Goal: Check status: Check status

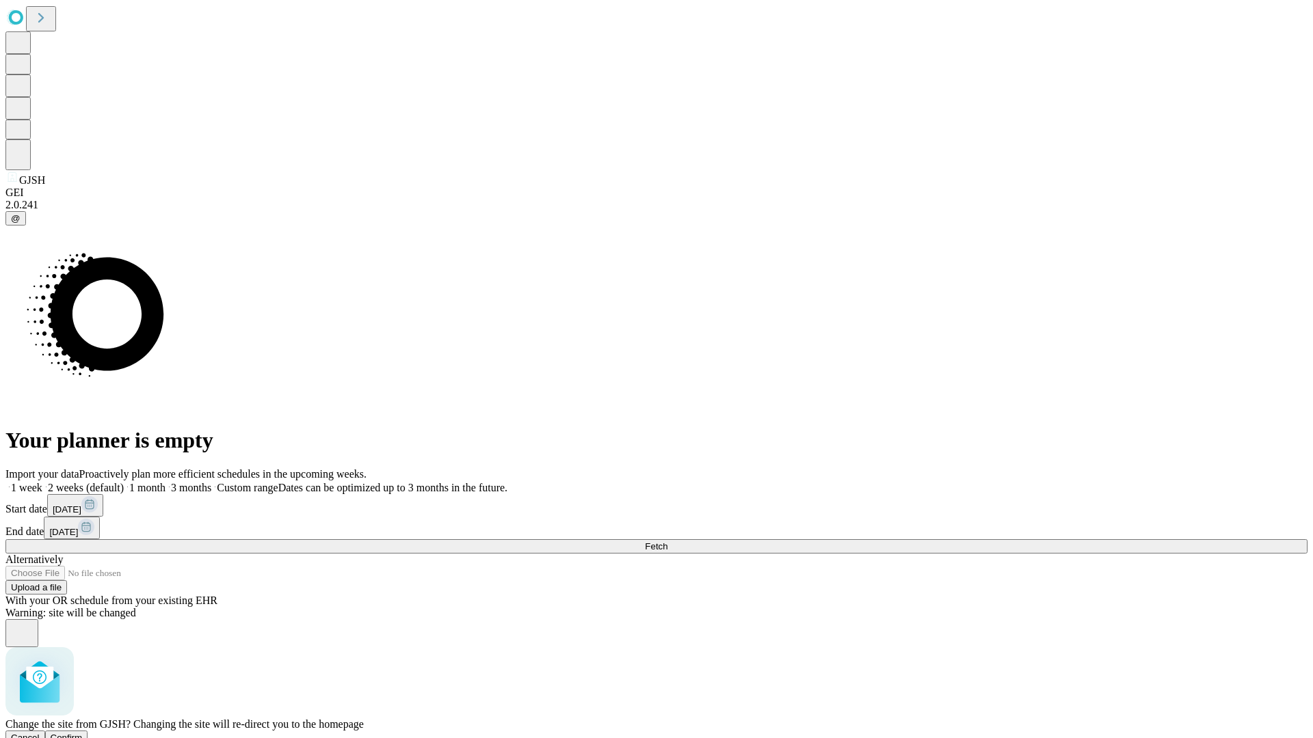
click at [83, 733] on span "Confirm" at bounding box center [67, 738] width 32 height 10
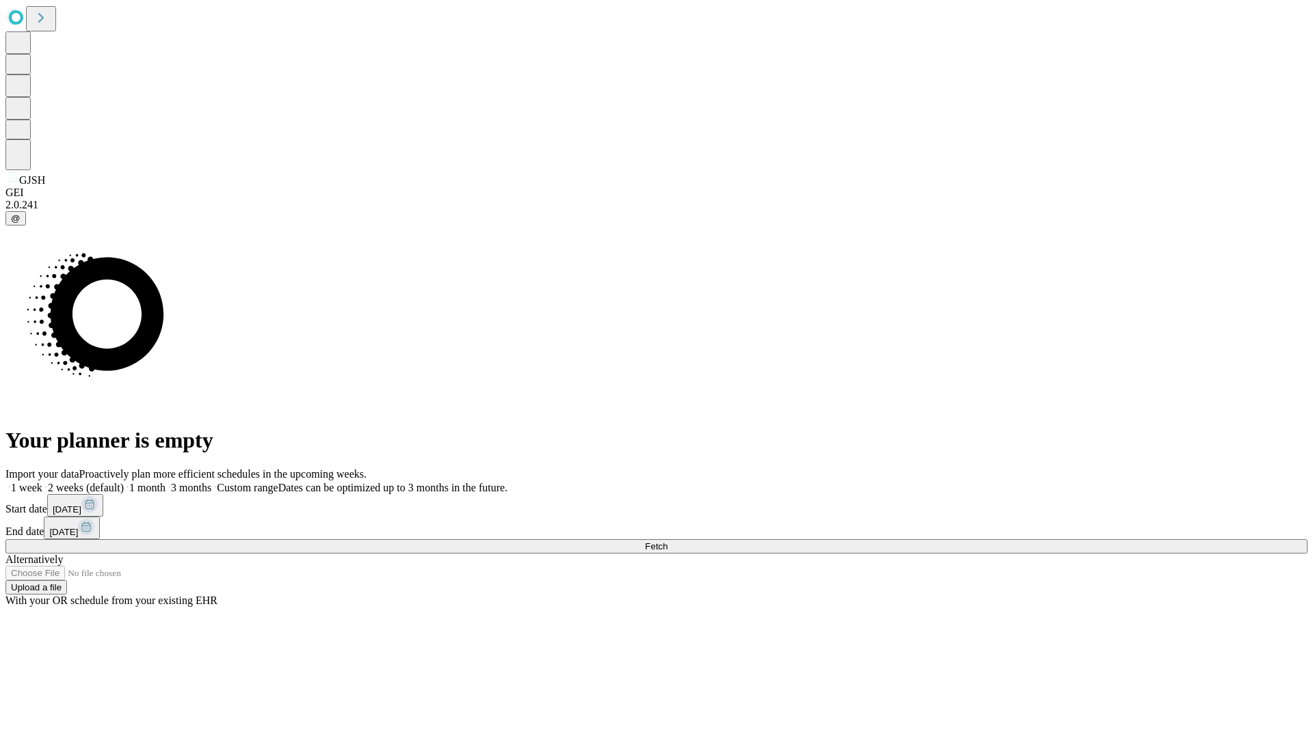
click at [124, 482] on label "2 weeks (default)" at bounding box center [82, 488] width 81 height 12
click at [667, 541] on span "Fetch" at bounding box center [656, 546] width 23 height 10
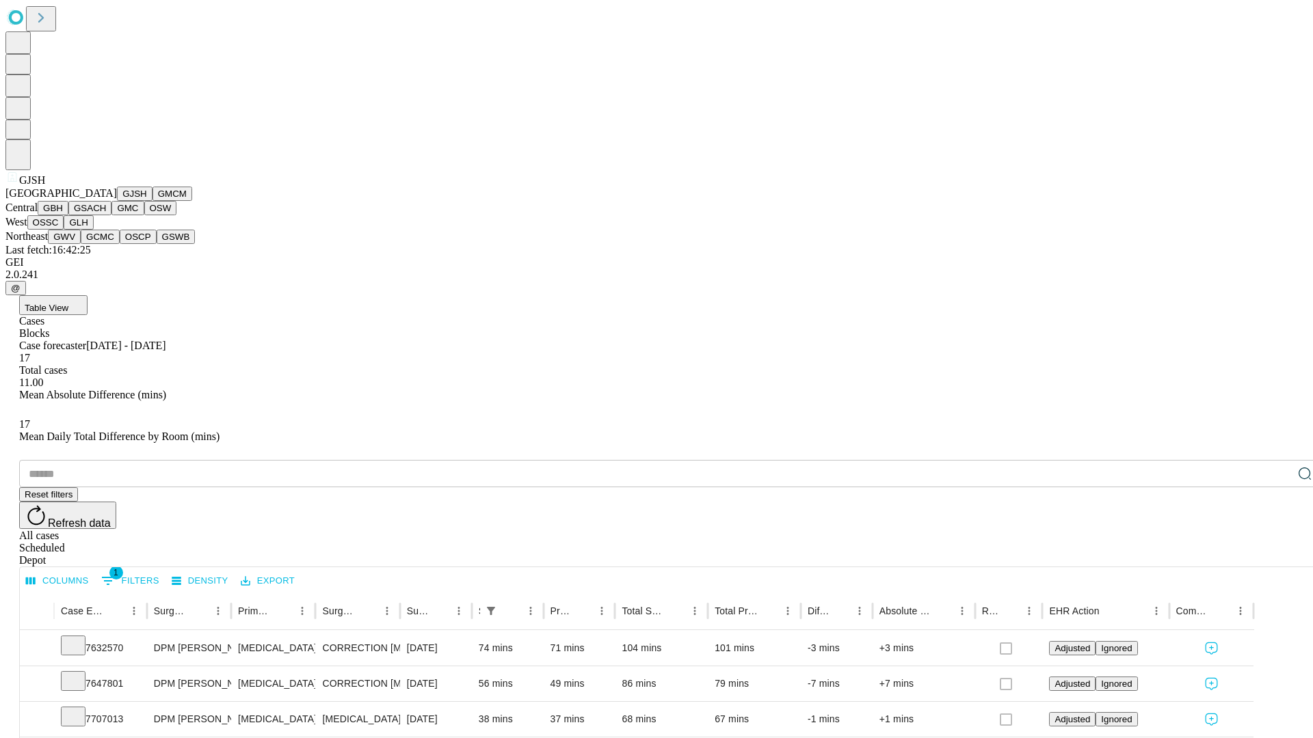
click at [152, 201] on button "GMCM" at bounding box center [172, 194] width 40 height 14
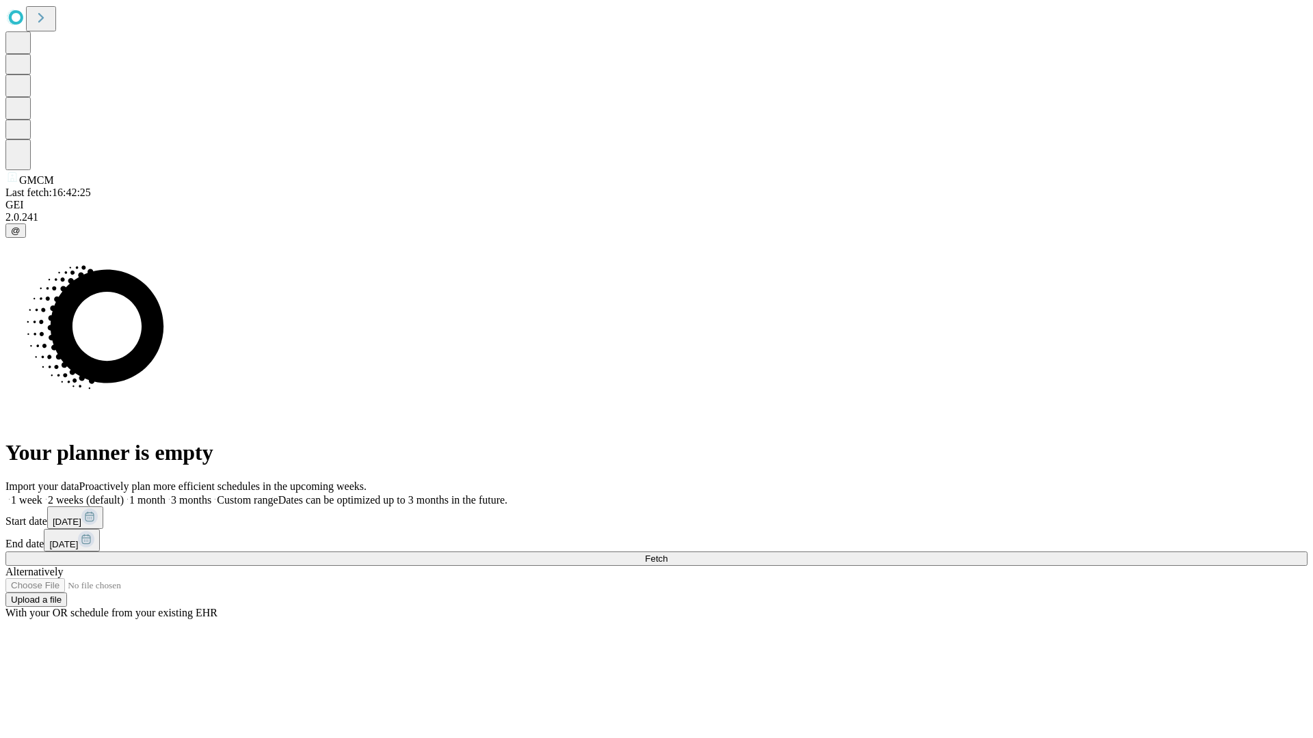
click at [124, 494] on label "2 weeks (default)" at bounding box center [82, 500] width 81 height 12
click at [667, 554] on span "Fetch" at bounding box center [656, 559] width 23 height 10
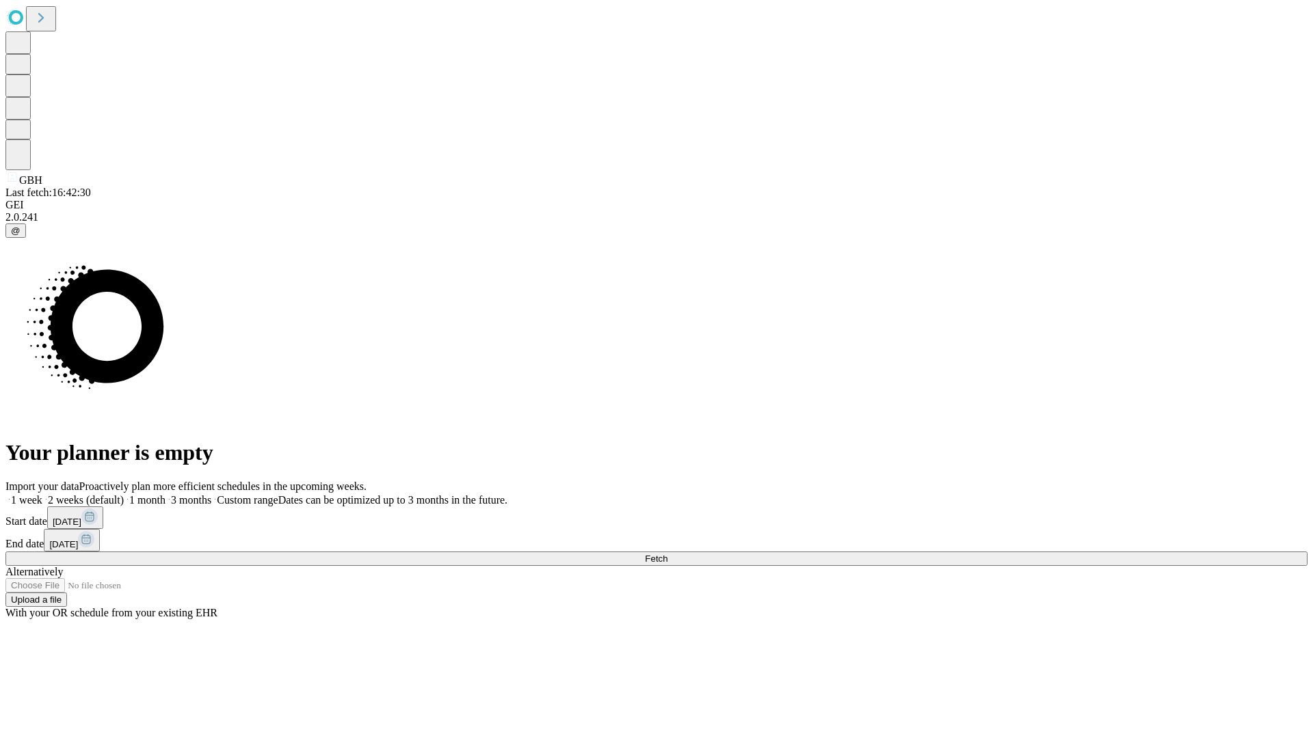
click at [124, 494] on label "2 weeks (default)" at bounding box center [82, 500] width 81 height 12
click at [667, 554] on span "Fetch" at bounding box center [656, 559] width 23 height 10
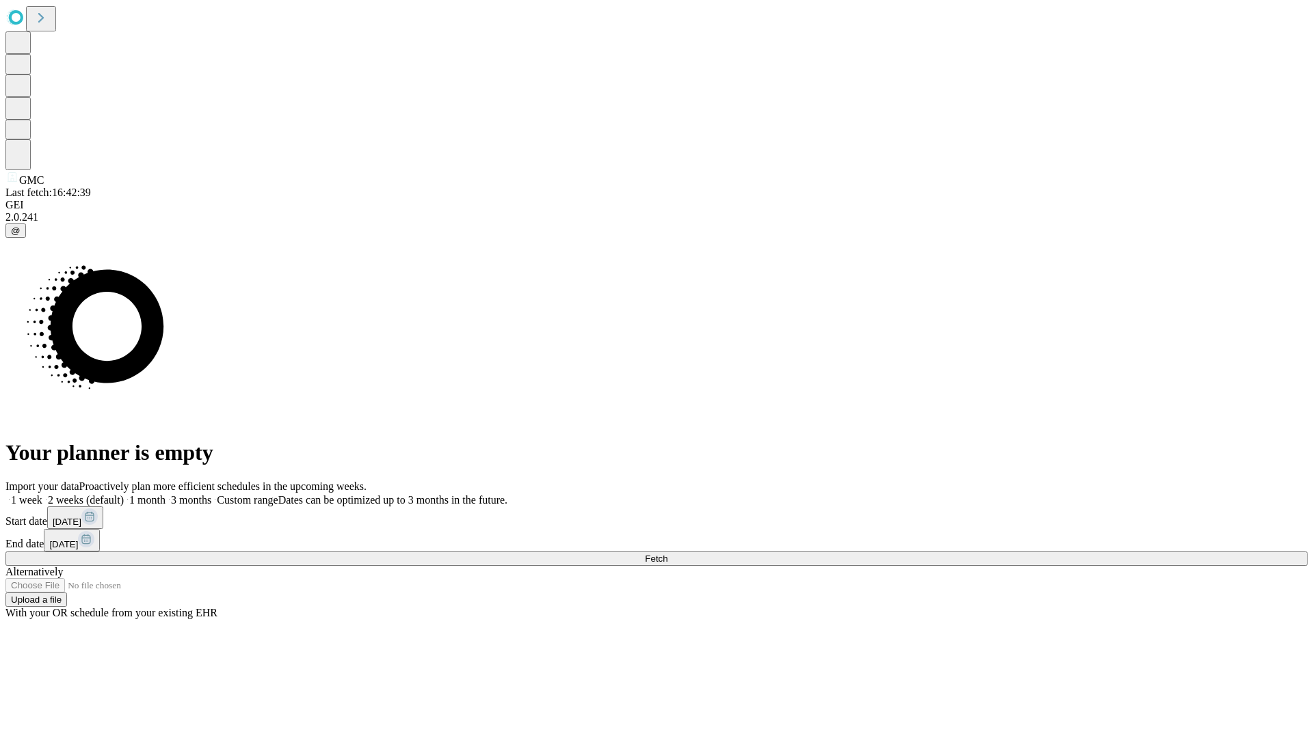
click at [124, 494] on label "2 weeks (default)" at bounding box center [82, 500] width 81 height 12
click at [667, 554] on span "Fetch" at bounding box center [656, 559] width 23 height 10
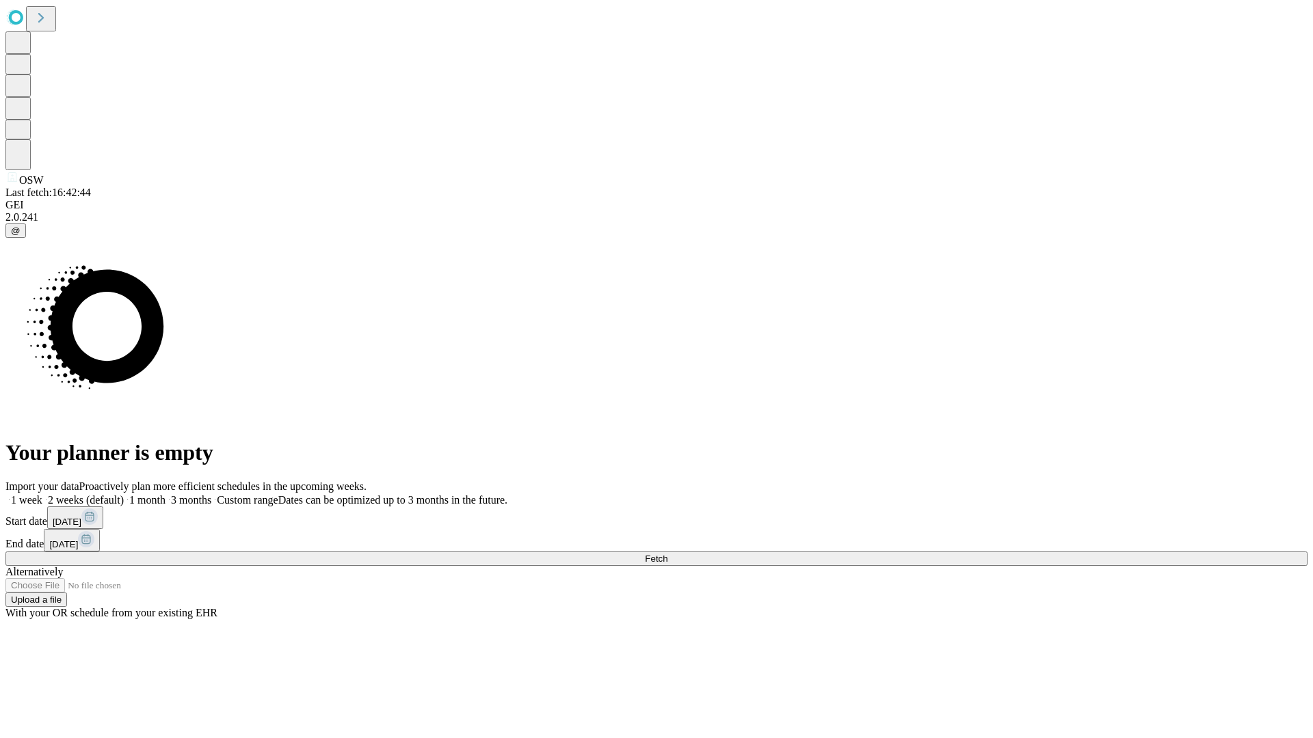
click at [124, 494] on label "2 weeks (default)" at bounding box center [82, 500] width 81 height 12
click at [667, 554] on span "Fetch" at bounding box center [656, 559] width 23 height 10
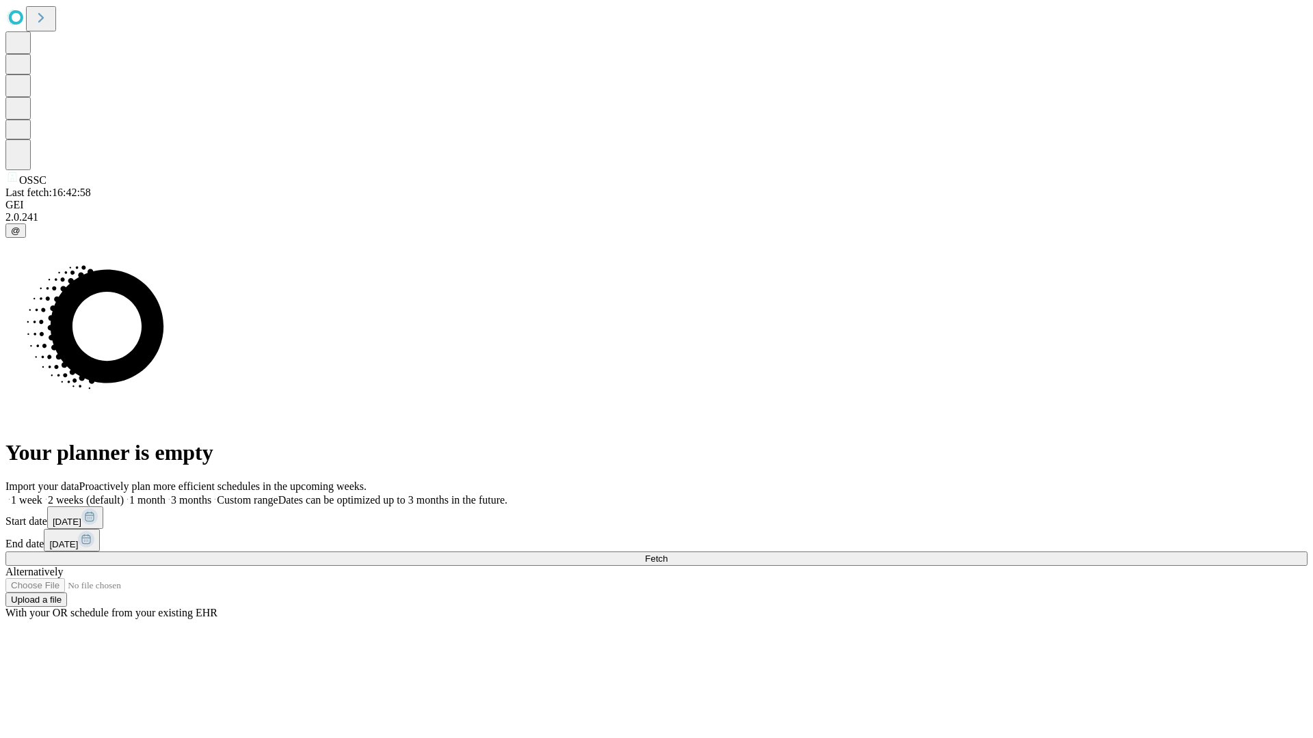
click at [124, 494] on label "2 weeks (default)" at bounding box center [82, 500] width 81 height 12
click at [667, 554] on span "Fetch" at bounding box center [656, 559] width 23 height 10
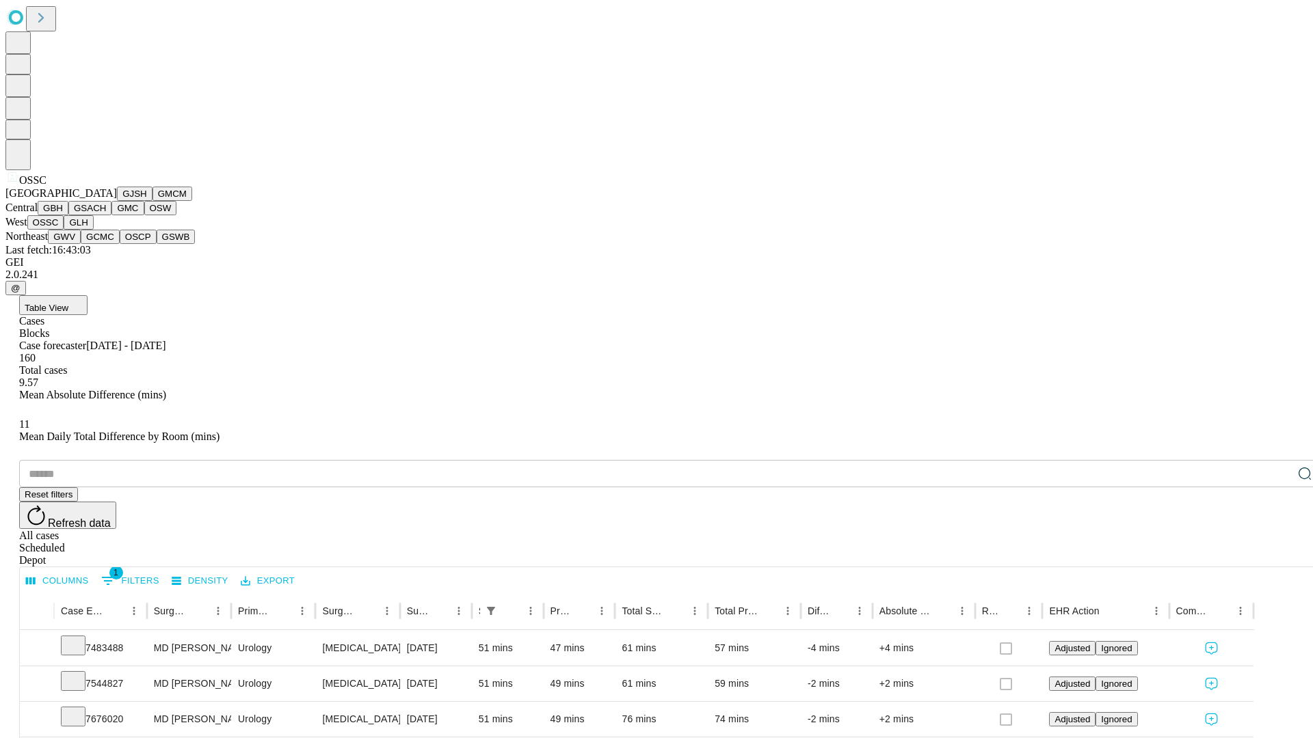
click at [93, 230] on button "GLH" at bounding box center [78, 222] width 29 height 14
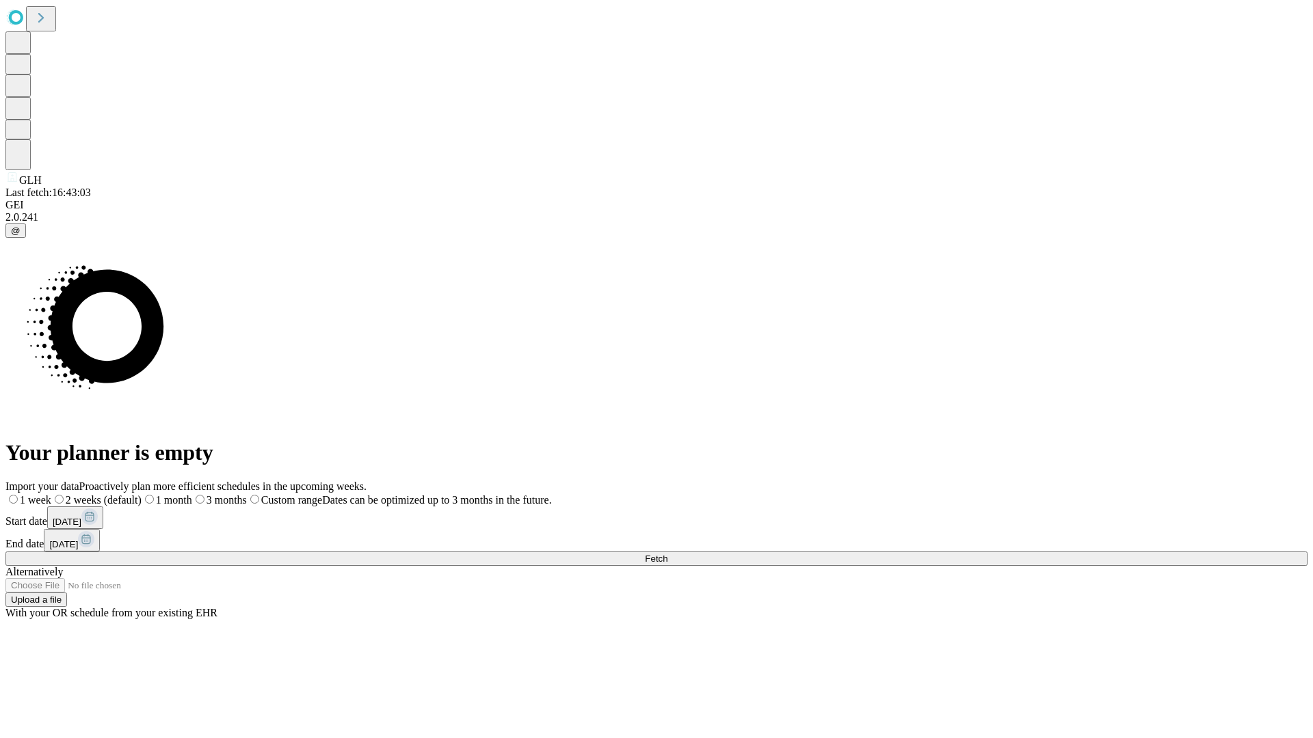
click at [142, 494] on label "2 weeks (default)" at bounding box center [96, 500] width 90 height 12
click at [667, 554] on span "Fetch" at bounding box center [656, 559] width 23 height 10
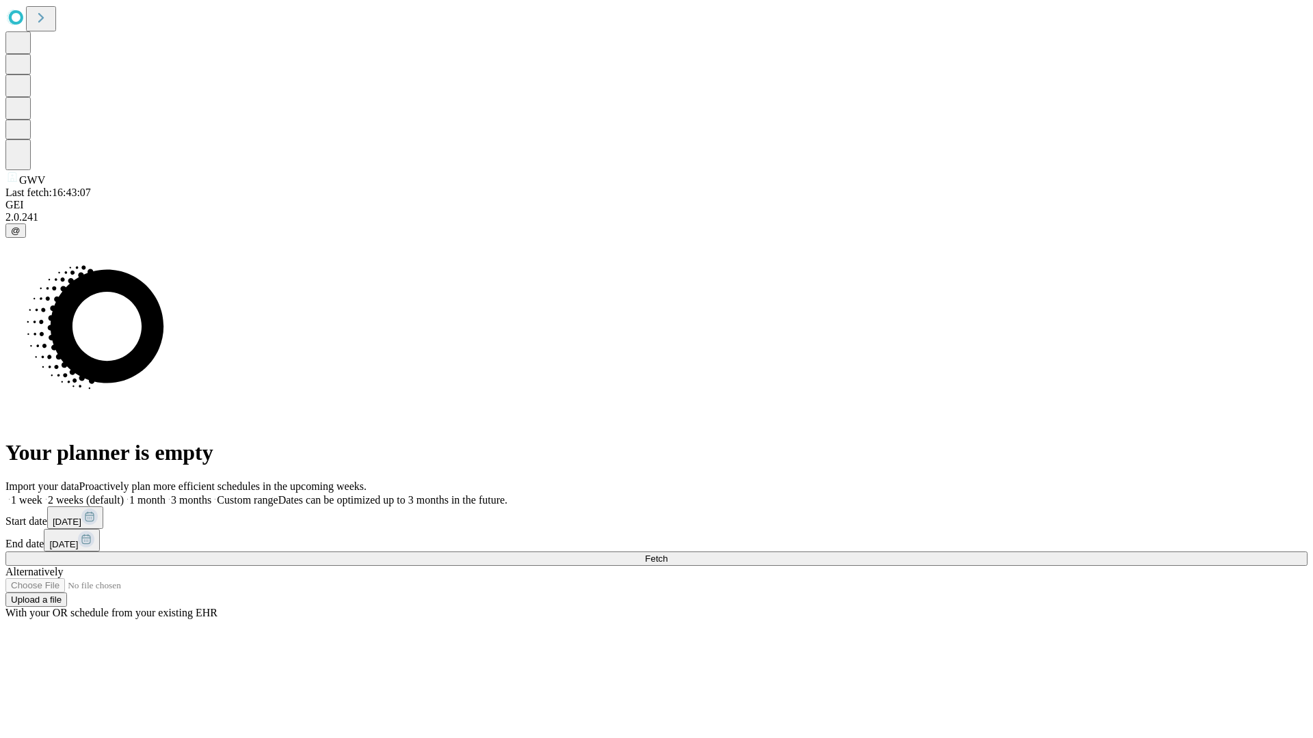
click at [124, 494] on label "2 weeks (default)" at bounding box center [82, 500] width 81 height 12
click at [667, 554] on span "Fetch" at bounding box center [656, 559] width 23 height 10
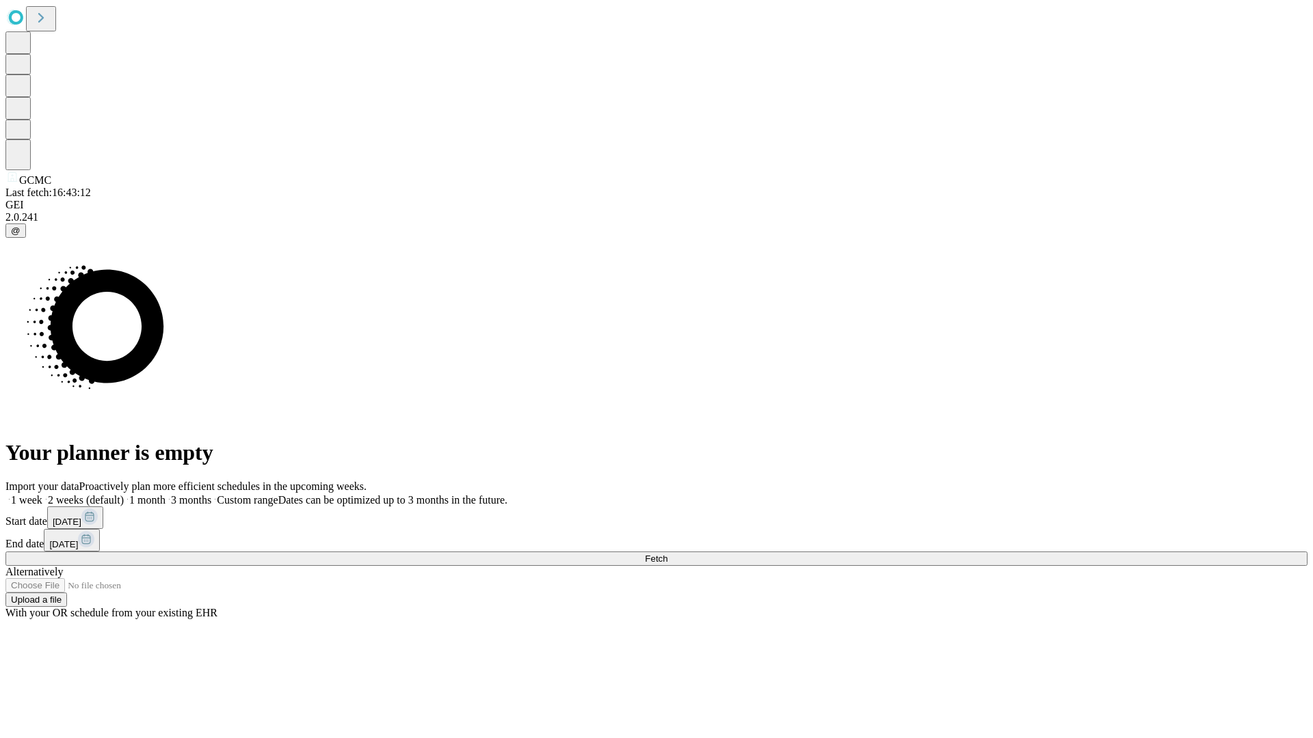
click at [124, 494] on label "2 weeks (default)" at bounding box center [82, 500] width 81 height 12
click at [667, 554] on span "Fetch" at bounding box center [656, 559] width 23 height 10
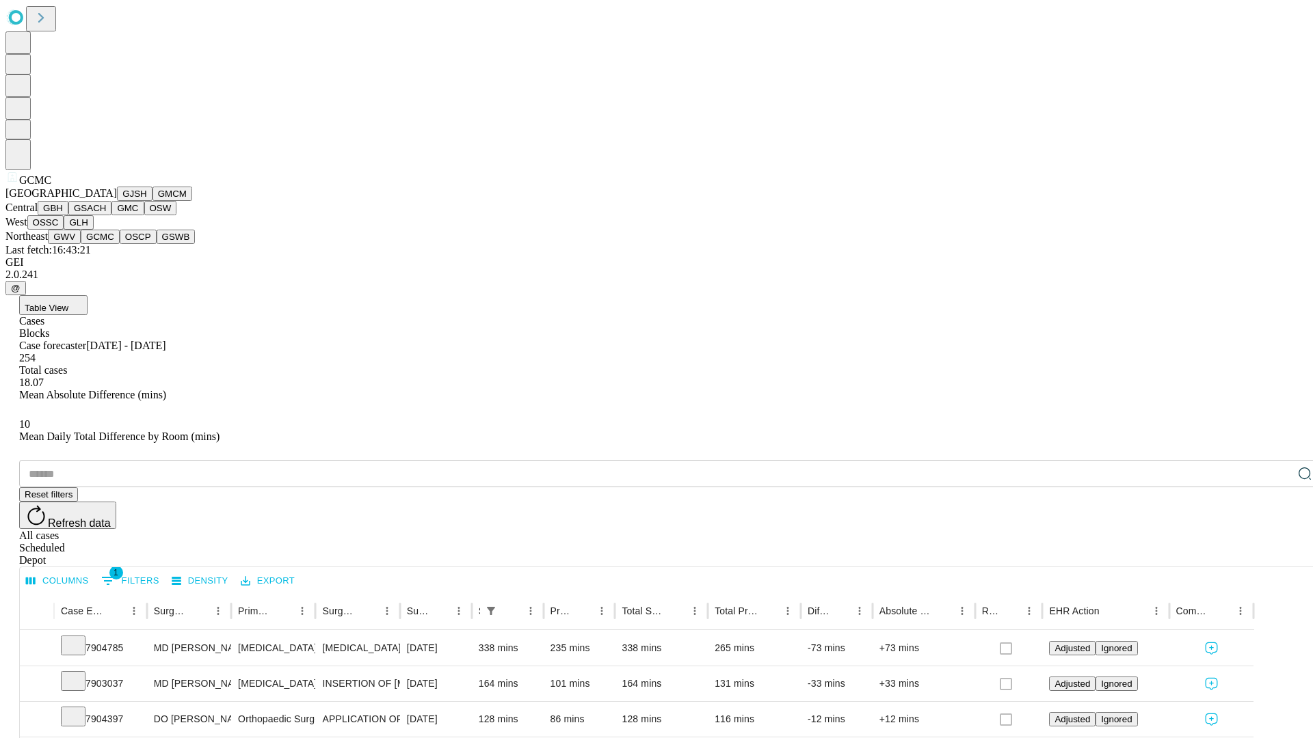
click at [120, 244] on button "OSCP" at bounding box center [138, 237] width 37 height 14
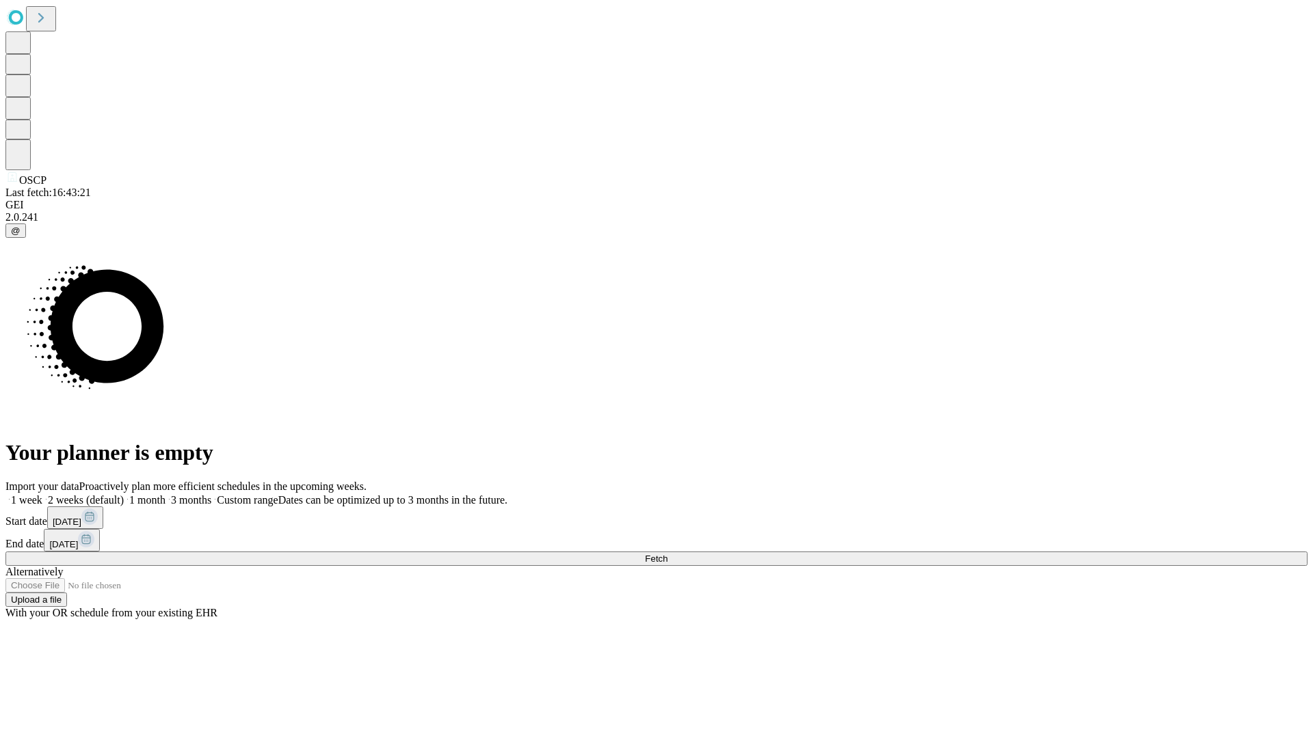
click at [124, 494] on label "2 weeks (default)" at bounding box center [82, 500] width 81 height 12
click at [667, 554] on span "Fetch" at bounding box center [656, 559] width 23 height 10
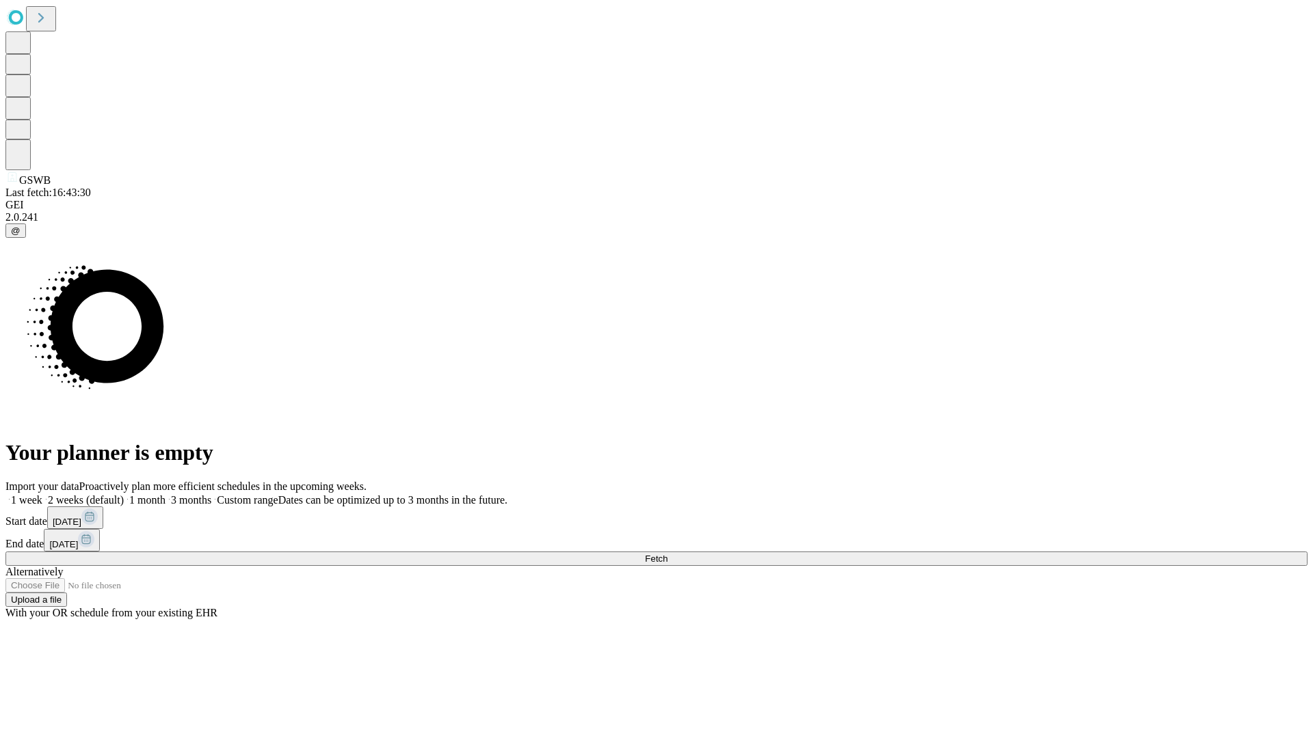
click at [124, 494] on label "2 weeks (default)" at bounding box center [82, 500] width 81 height 12
click at [667, 554] on span "Fetch" at bounding box center [656, 559] width 23 height 10
